Goal: Navigation & Orientation: Find specific page/section

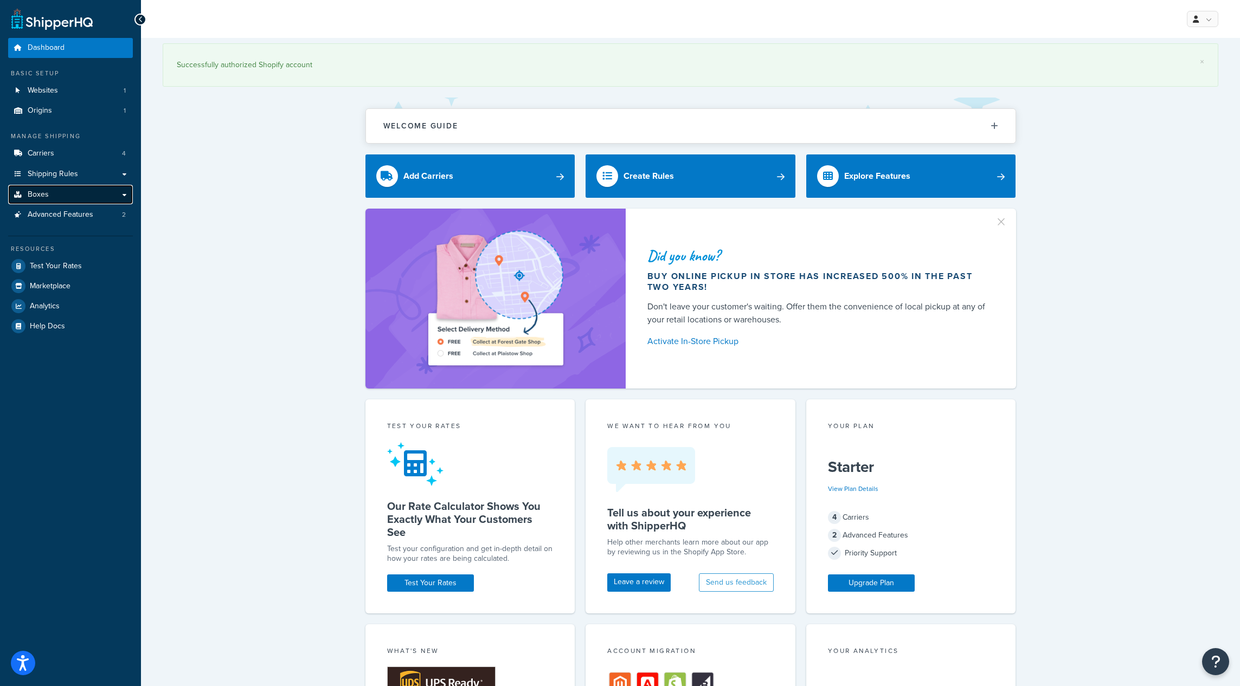
click at [35, 196] on span "Boxes" at bounding box center [38, 194] width 21 height 9
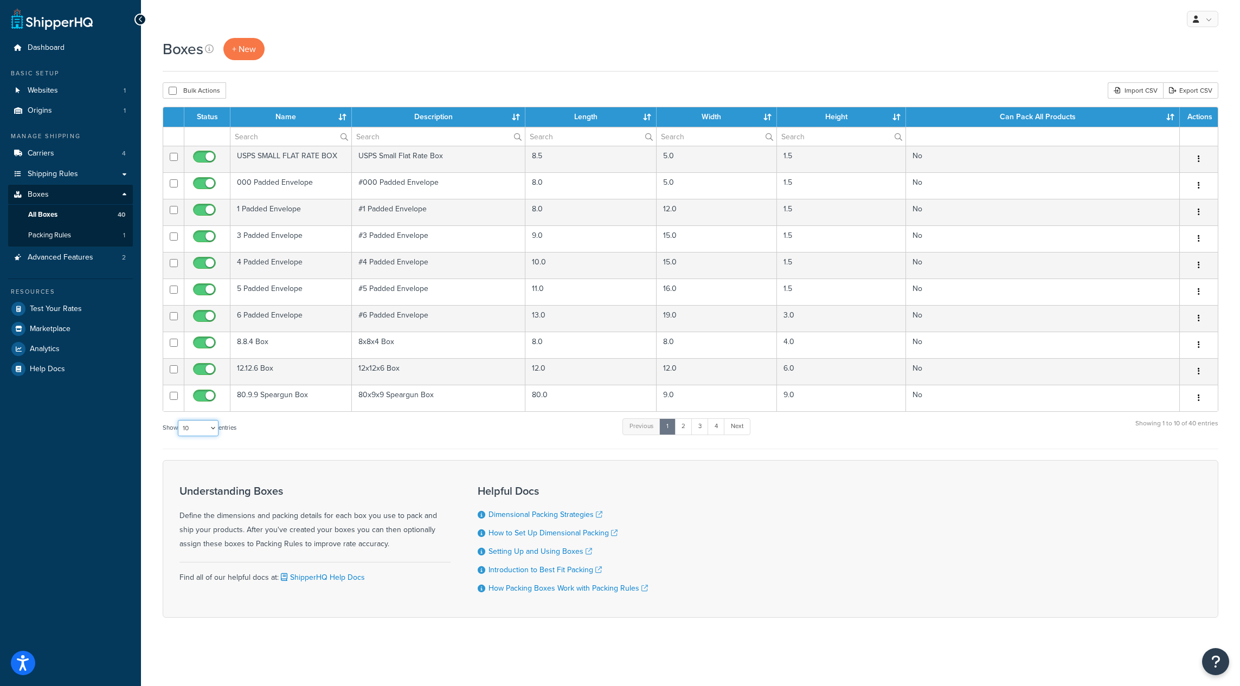
click at [213, 431] on select "10 15 25 50 100 1000" at bounding box center [198, 428] width 41 height 16
select select "25"
click at [179, 421] on select "10 15 25 50 100 1000" at bounding box center [198, 428] width 41 height 16
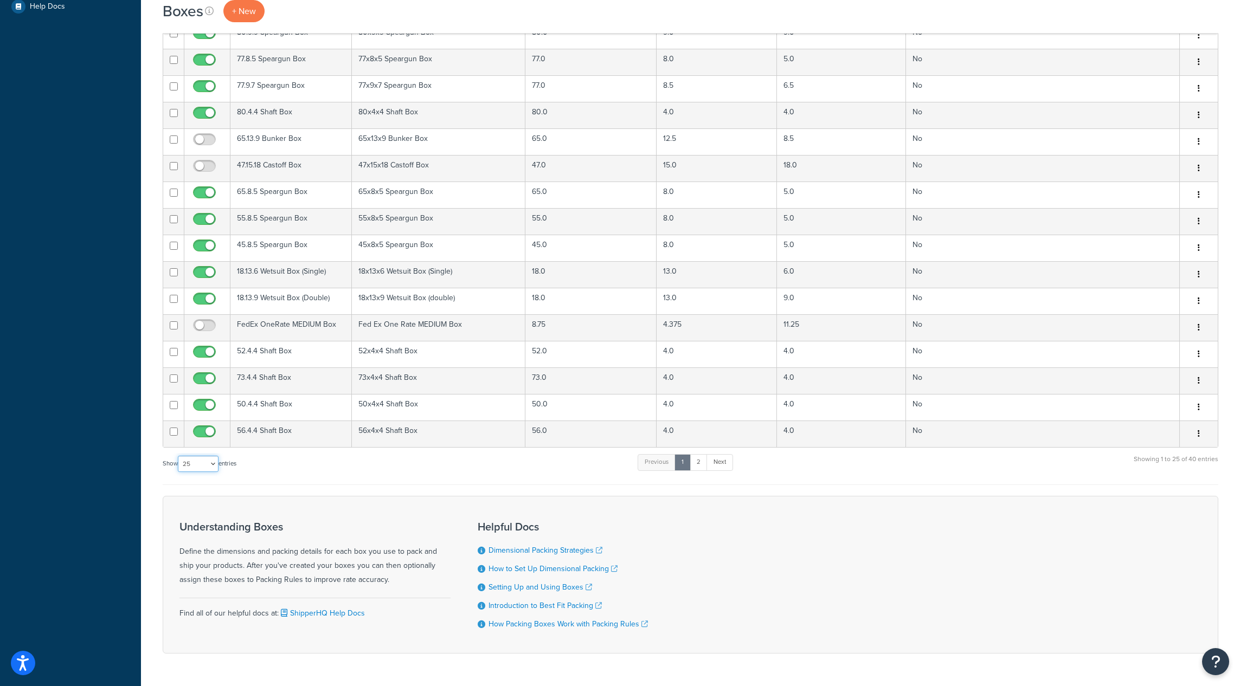
scroll to position [366, 0]
click at [700, 460] on link "2" at bounding box center [699, 459] width 18 height 16
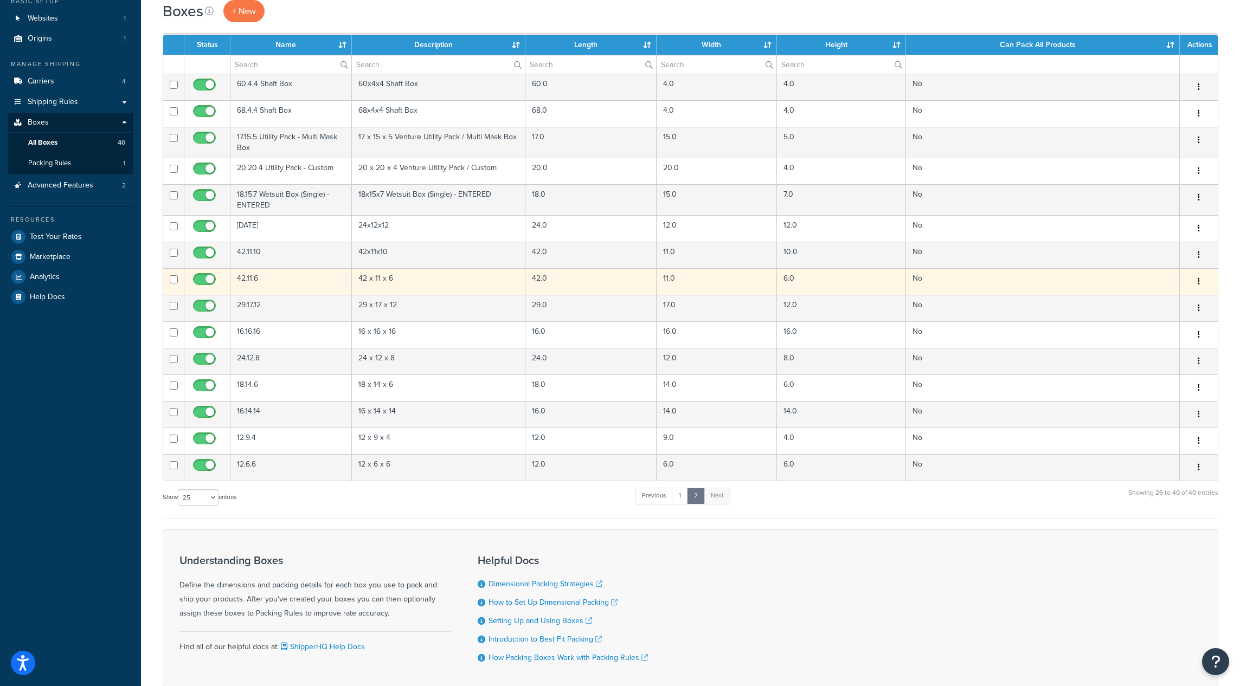
scroll to position [65, 0]
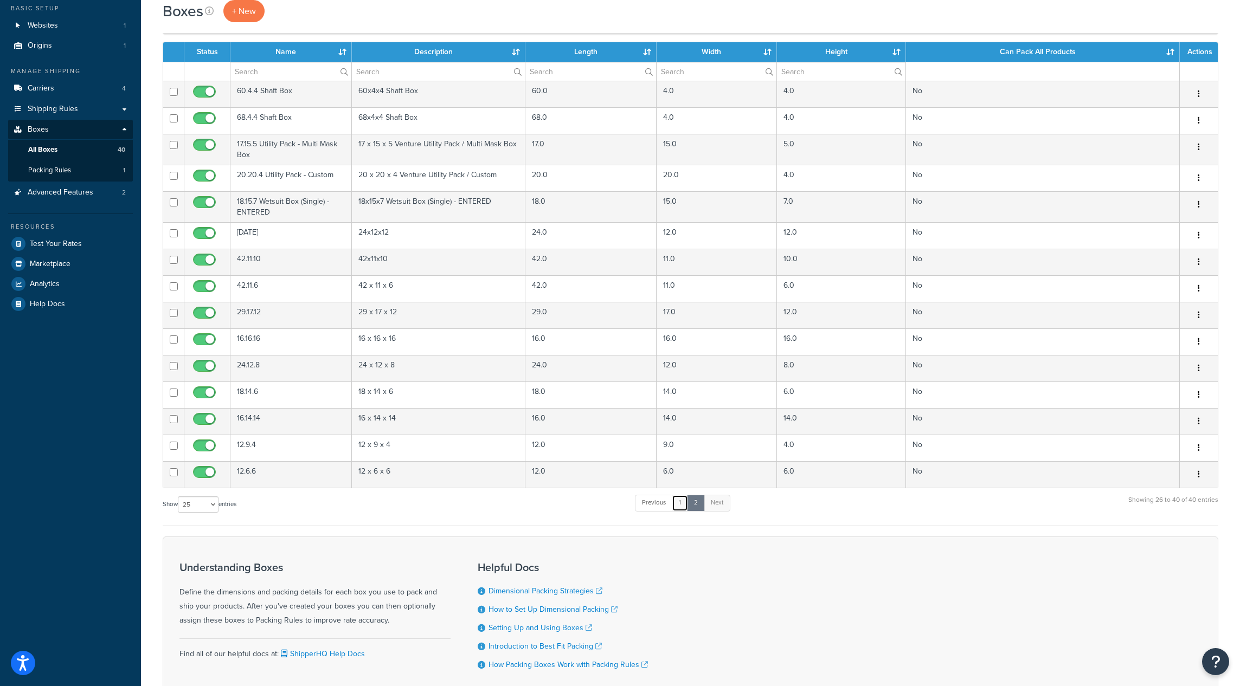
click at [681, 505] on link "1" at bounding box center [680, 503] width 16 height 16
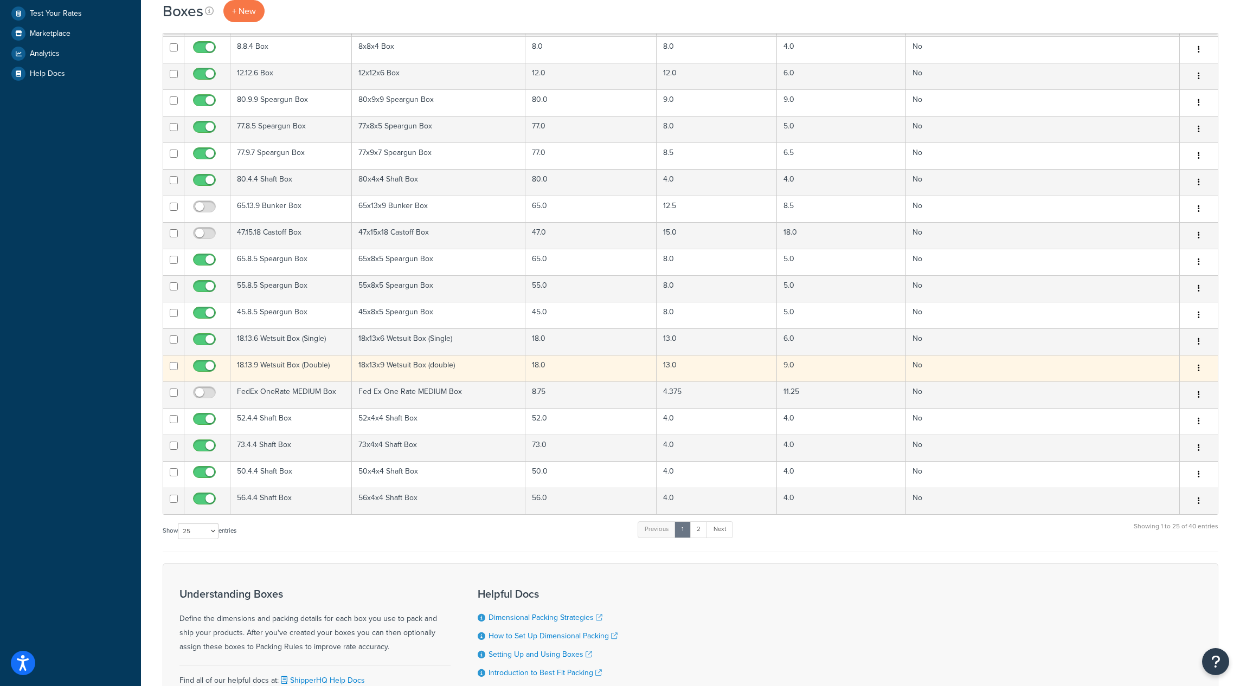
scroll to position [282, 0]
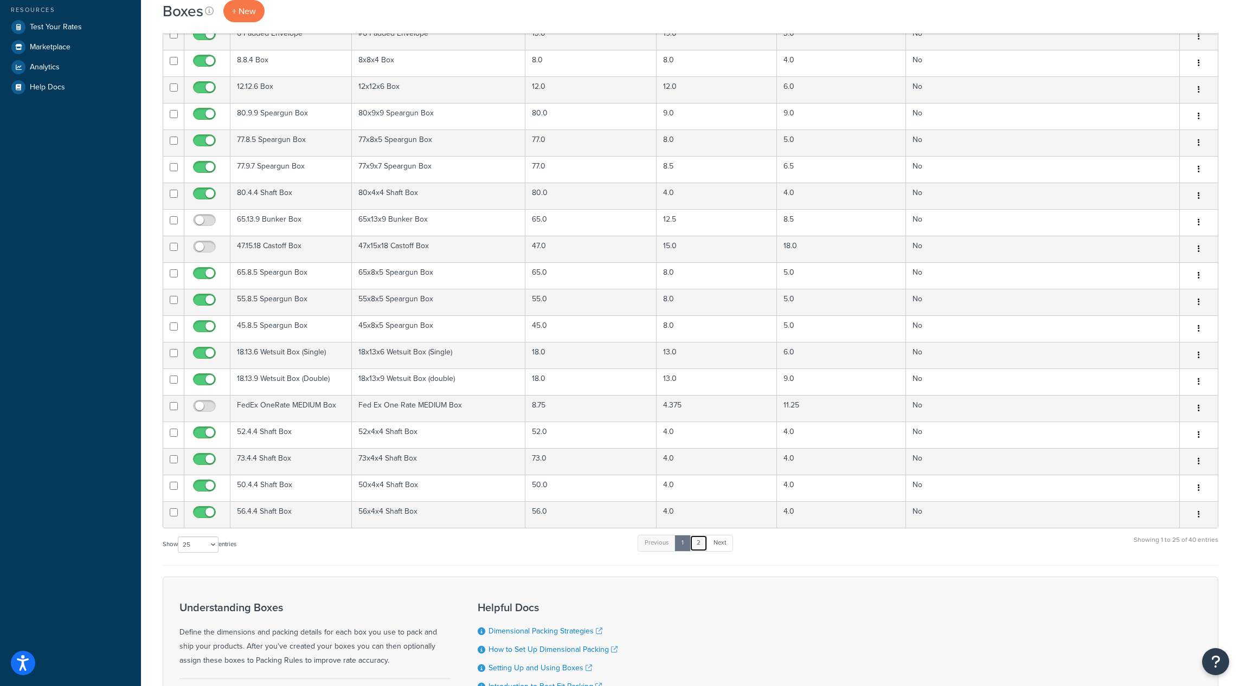
click at [702, 544] on link "2" at bounding box center [699, 543] width 18 height 16
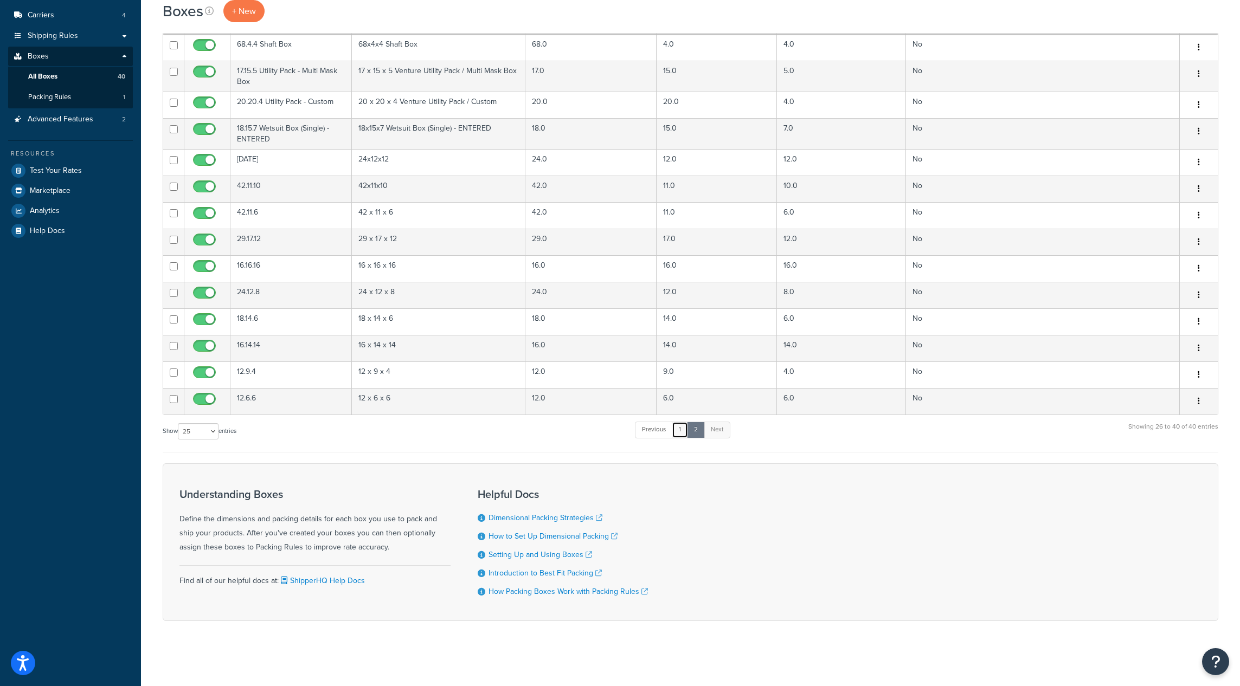
click at [683, 429] on link "1" at bounding box center [680, 430] width 16 height 16
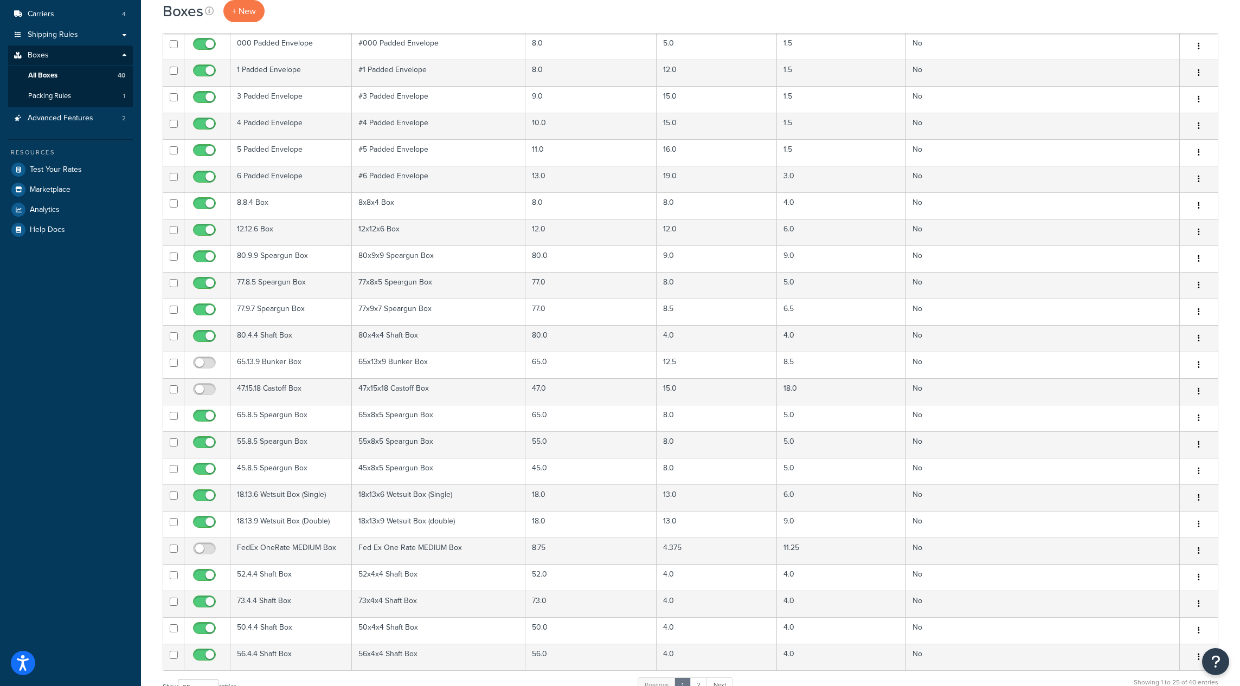
scroll to position [147, 0]
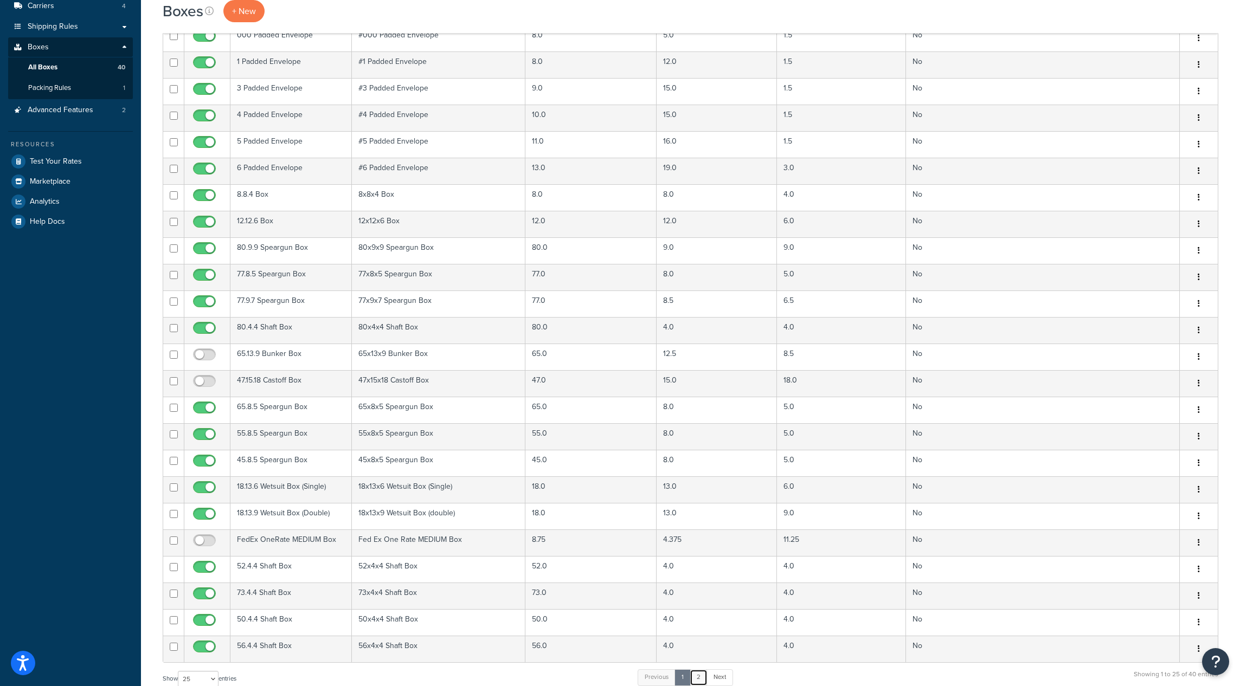
click at [700, 677] on link "2" at bounding box center [699, 678] width 18 height 16
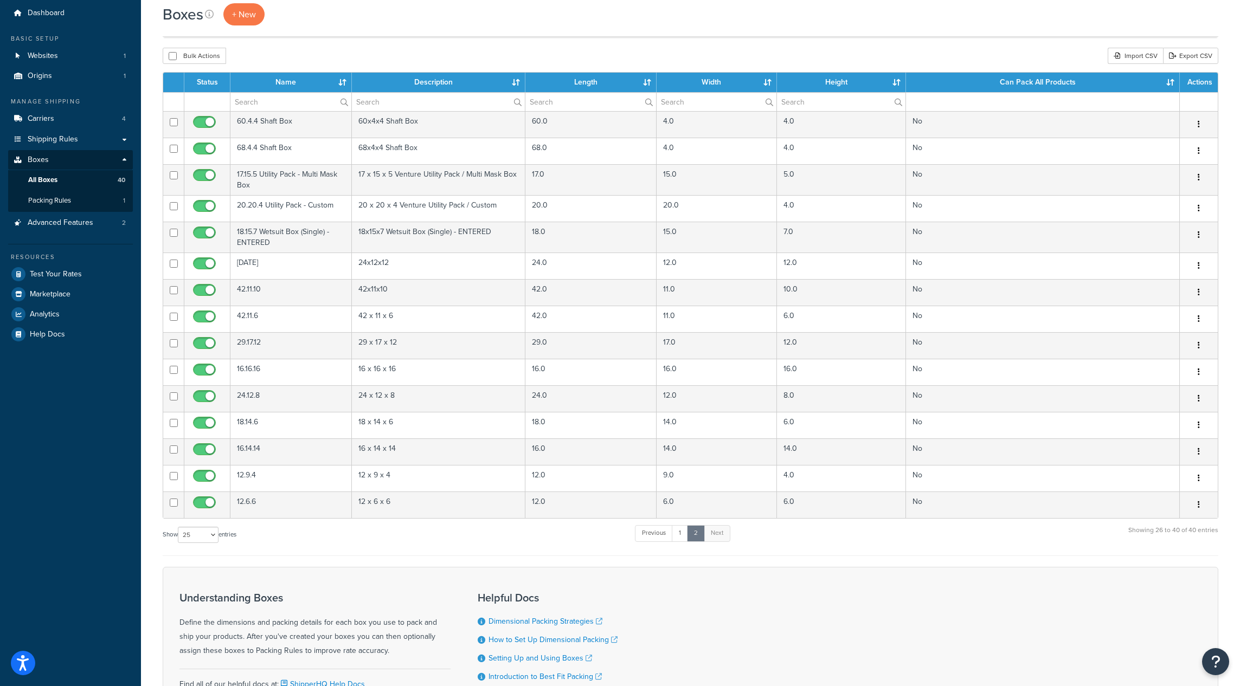
scroll to position [0, 0]
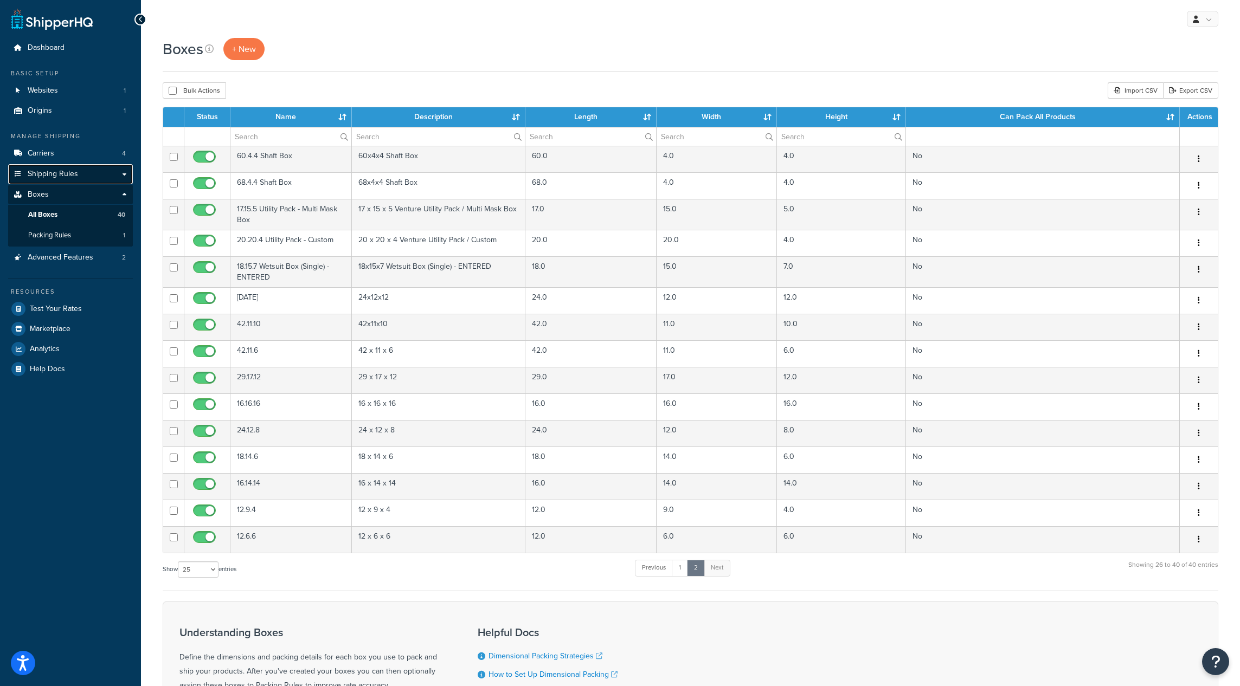
click at [44, 172] on span "Shipping Rules" at bounding box center [53, 174] width 50 height 9
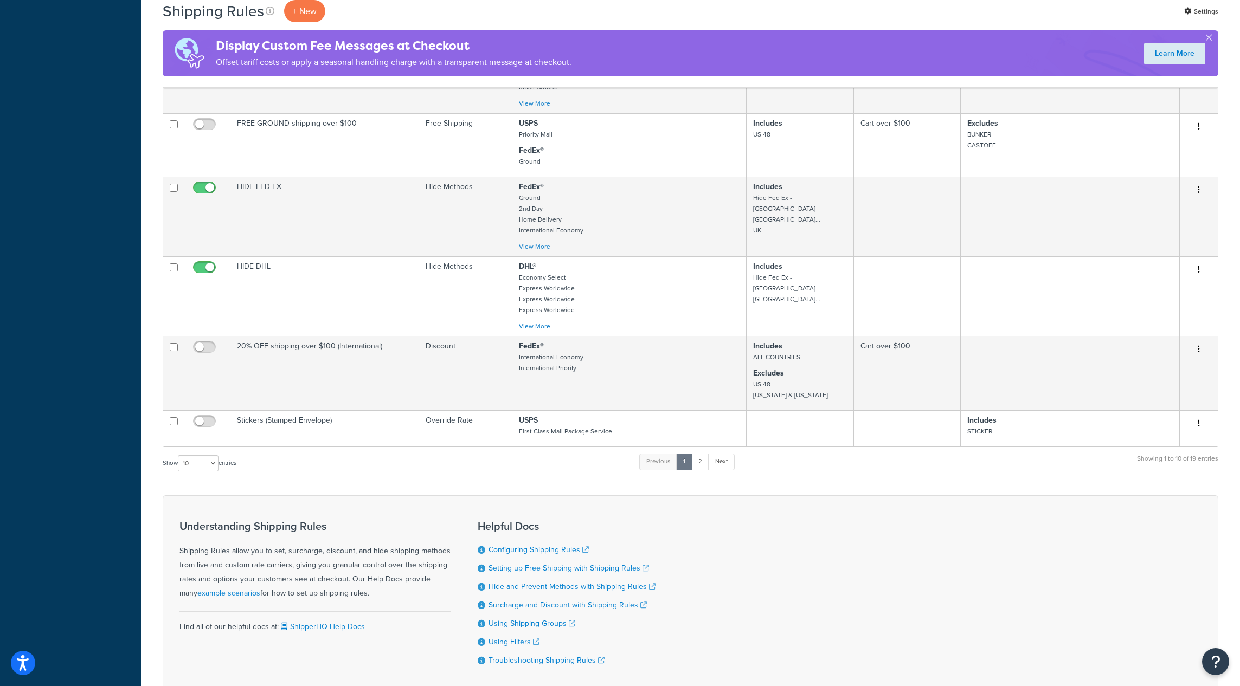
scroll to position [442, 0]
click at [703, 461] on link "2" at bounding box center [700, 461] width 18 height 16
